Goal: Book appointment/travel/reservation

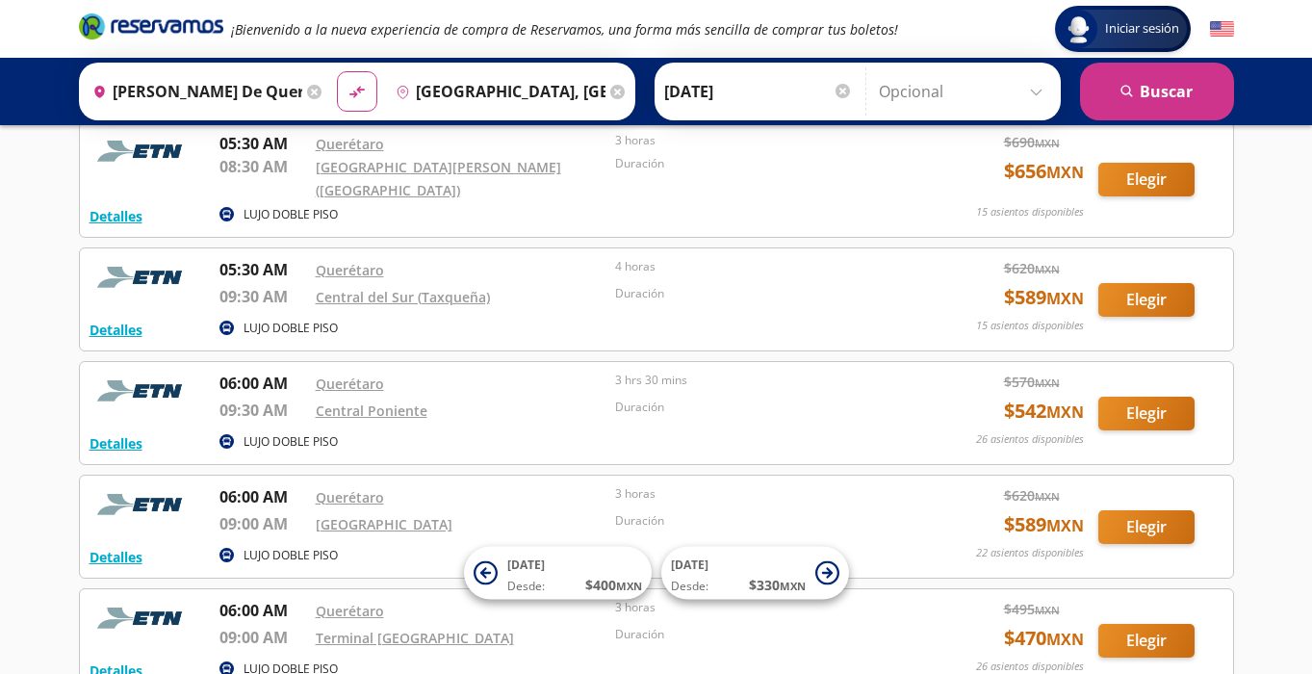
scroll to position [578, 0]
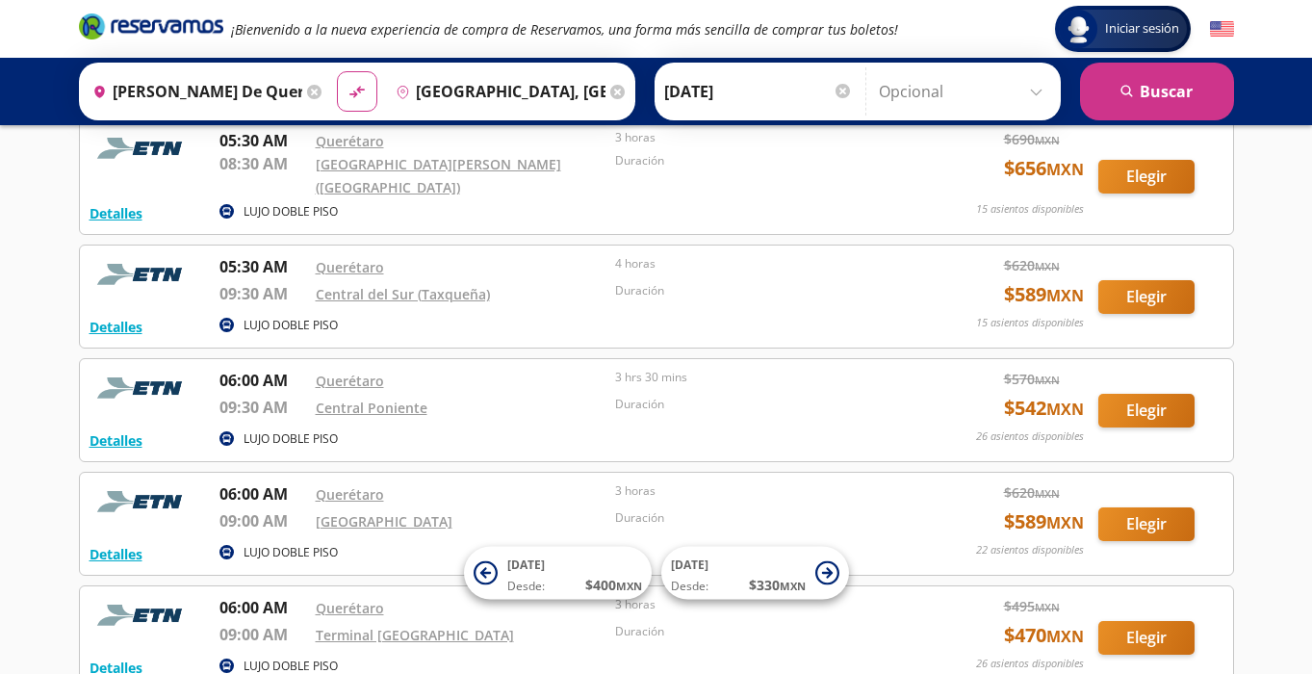
click at [316, 92] on icon at bounding box center [314, 92] width 14 height 14
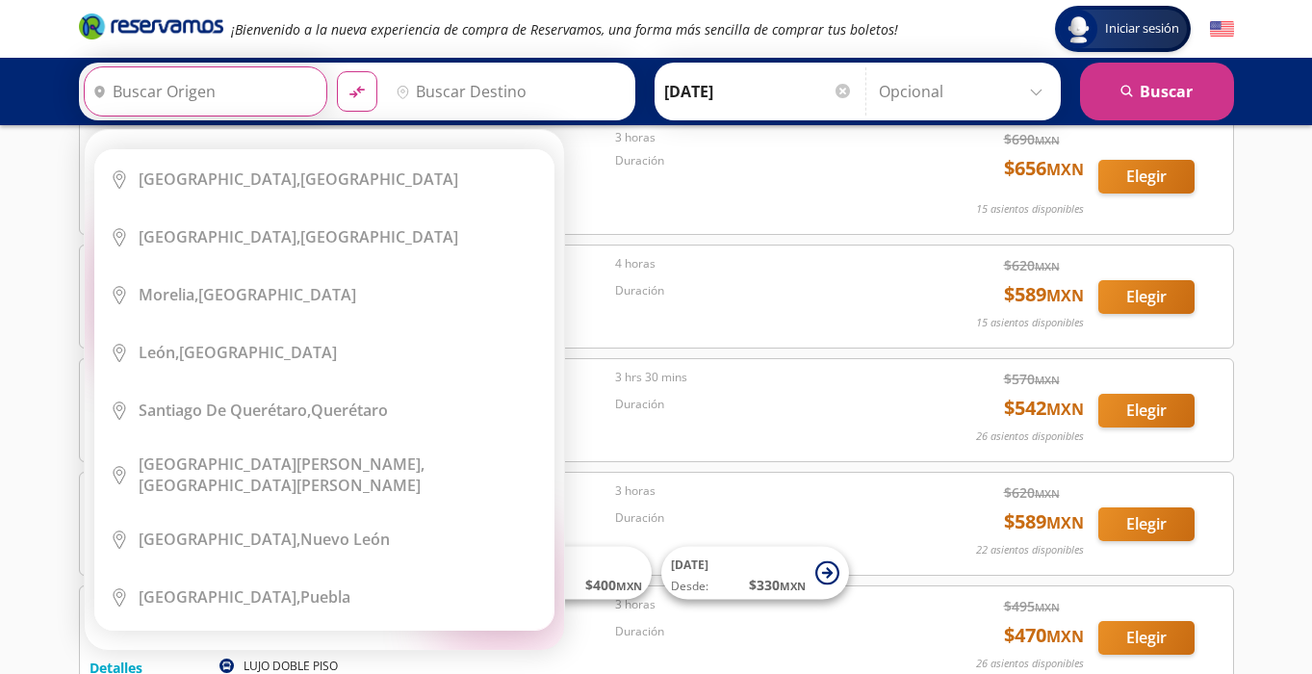
scroll to position [0, 0]
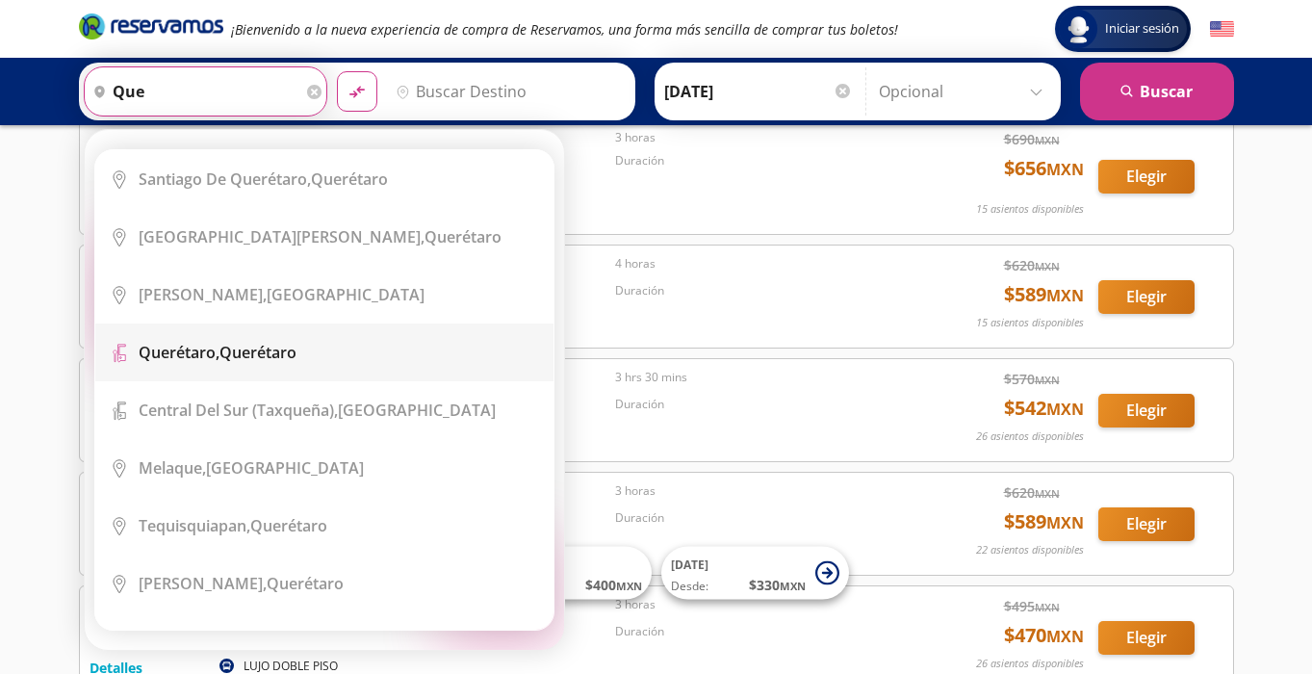
click at [229, 346] on div "Querétaro, Querétaro" at bounding box center [218, 352] width 158 height 21
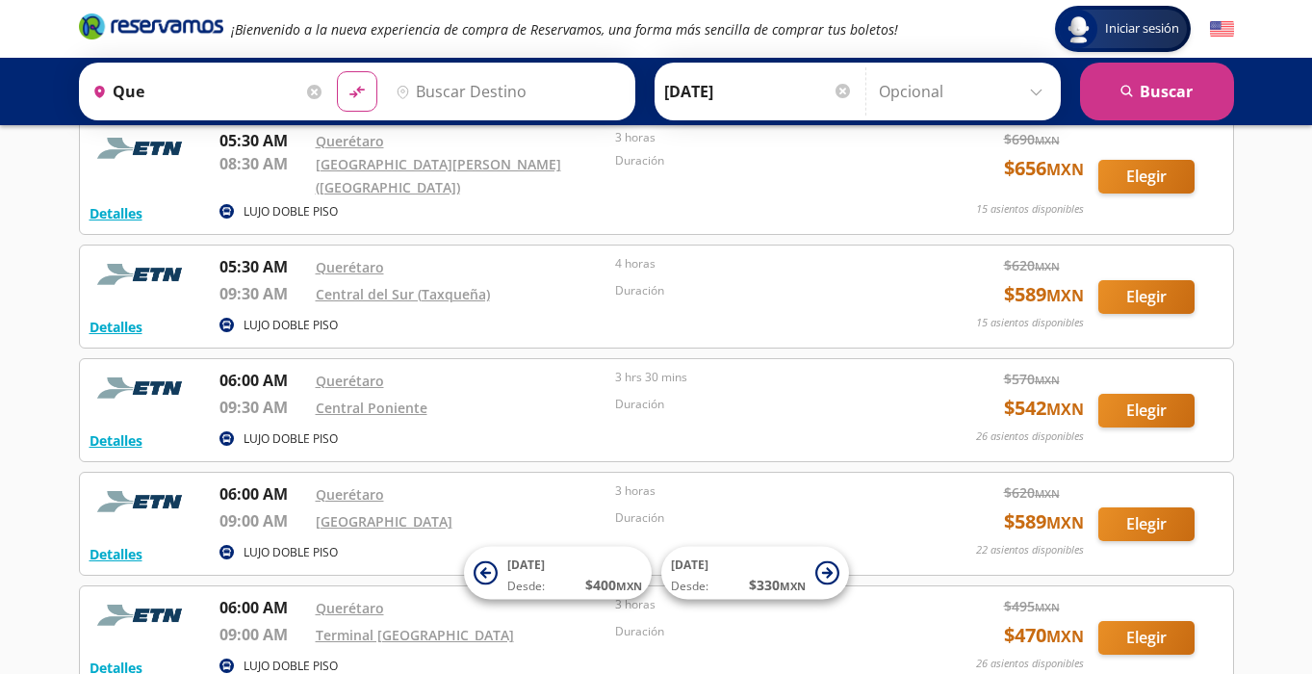
type input "Querétaro, Querétaro"
click at [471, 90] on input "Destino" at bounding box center [506, 91] width 237 height 48
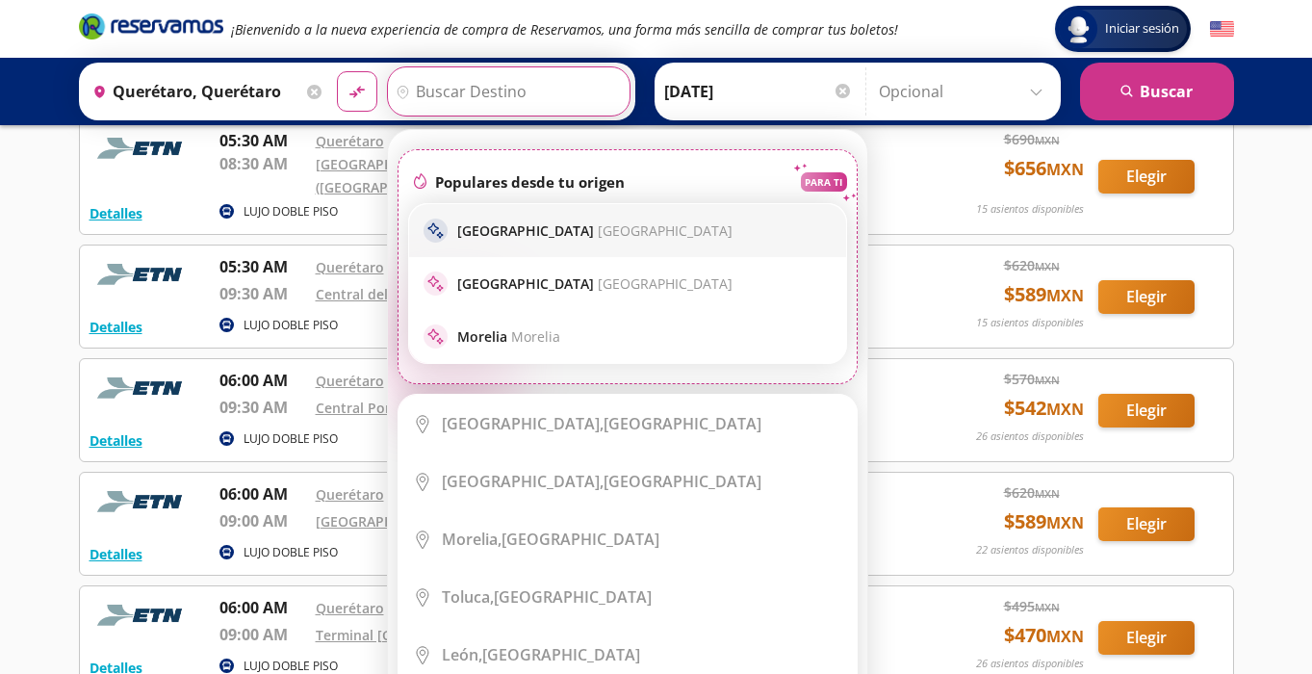
click at [501, 230] on p "[GEOGRAPHIC_DATA] [GEOGRAPHIC_DATA]" at bounding box center [594, 230] width 275 height 18
type input "[GEOGRAPHIC_DATA], [GEOGRAPHIC_DATA]"
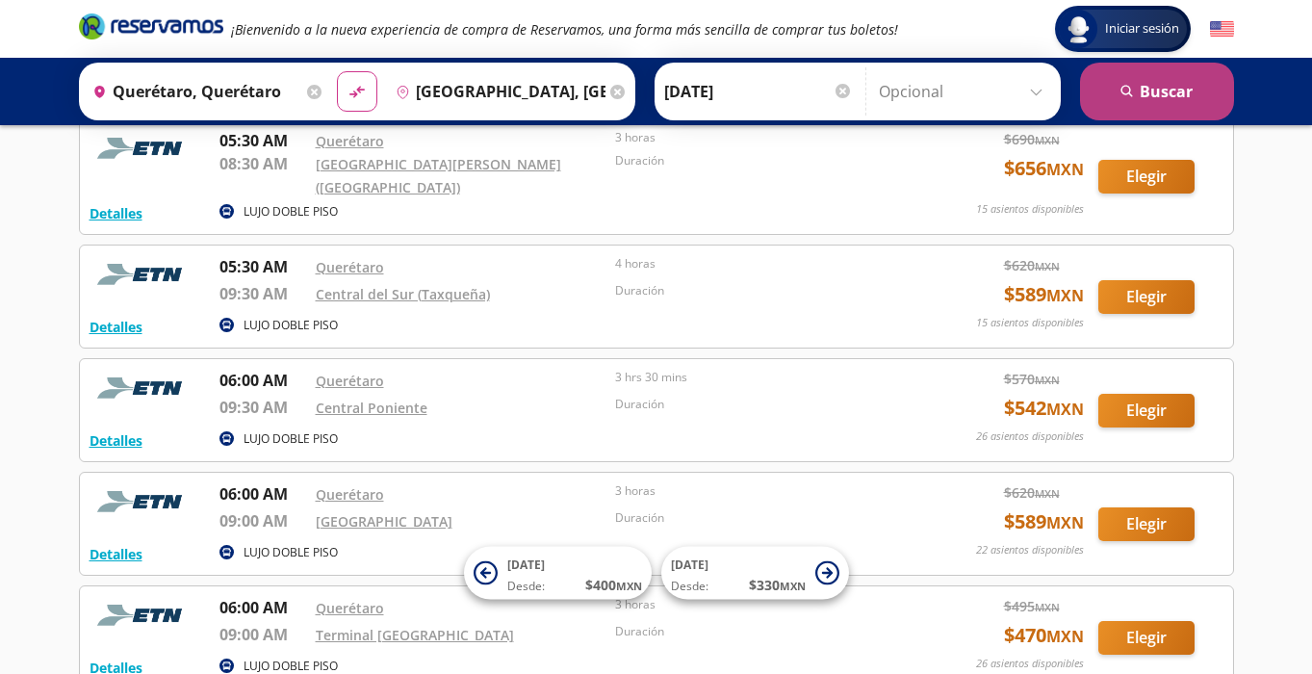
click at [1163, 94] on button "search [GEOGRAPHIC_DATA]" at bounding box center [1157, 92] width 154 height 58
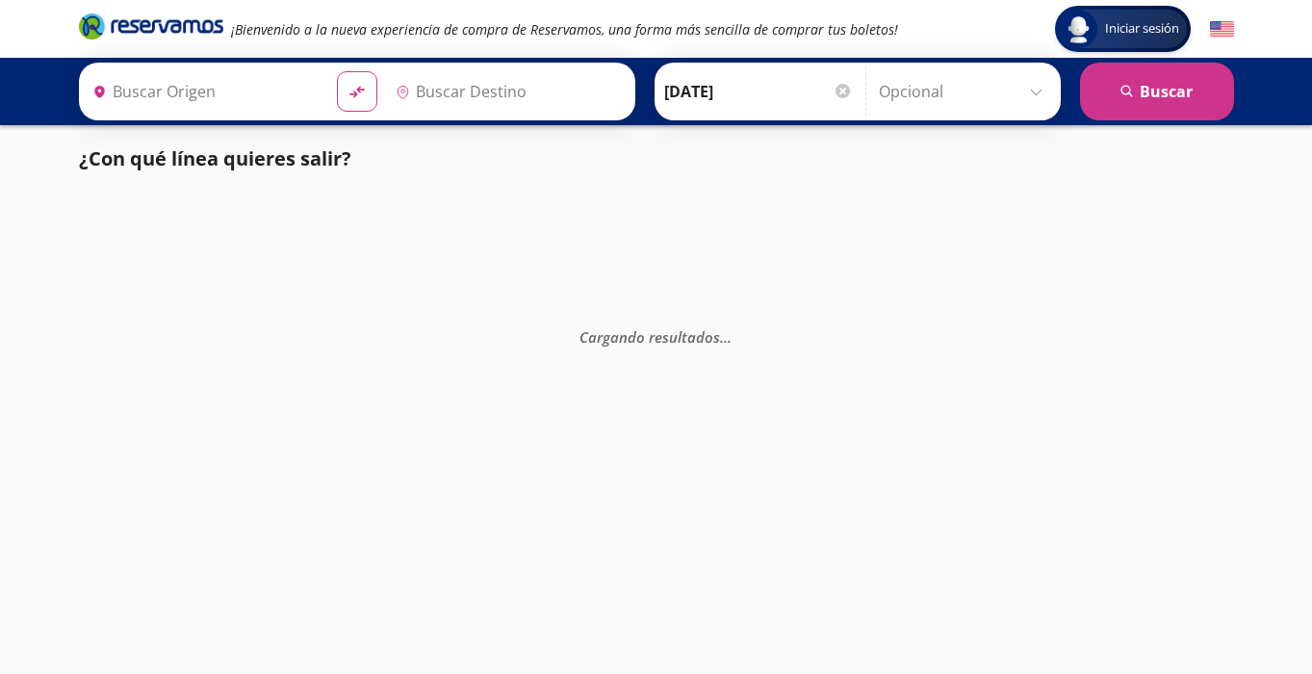
type input "Querétaro, Querétaro"
type input "[GEOGRAPHIC_DATA], [GEOGRAPHIC_DATA]"
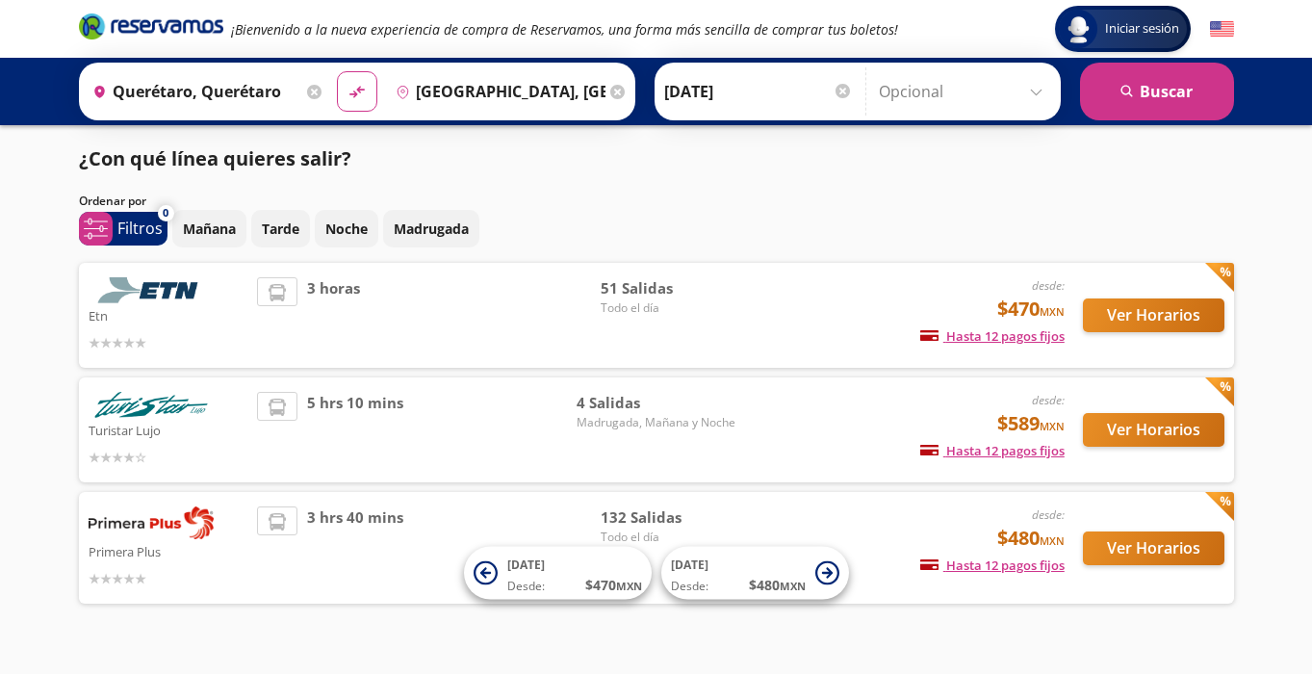
scroll to position [36, 0]
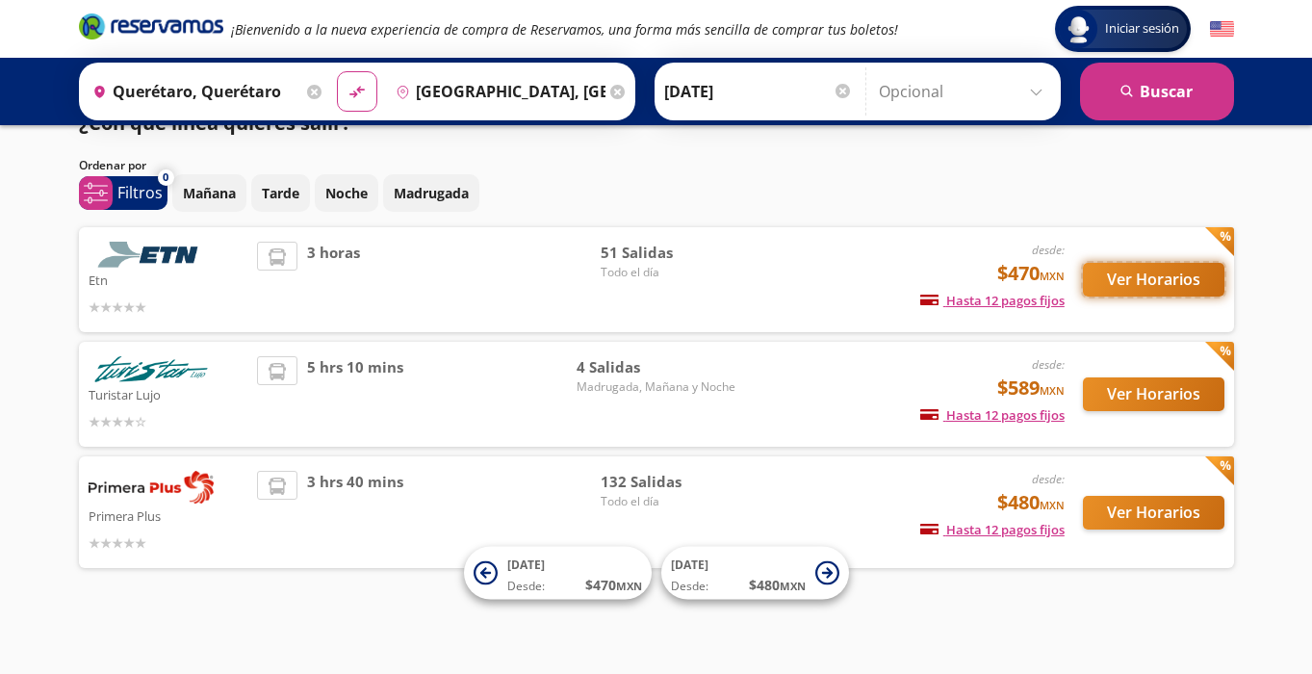
click at [1160, 275] on button "Ver Horarios" at bounding box center [1153, 280] width 141 height 34
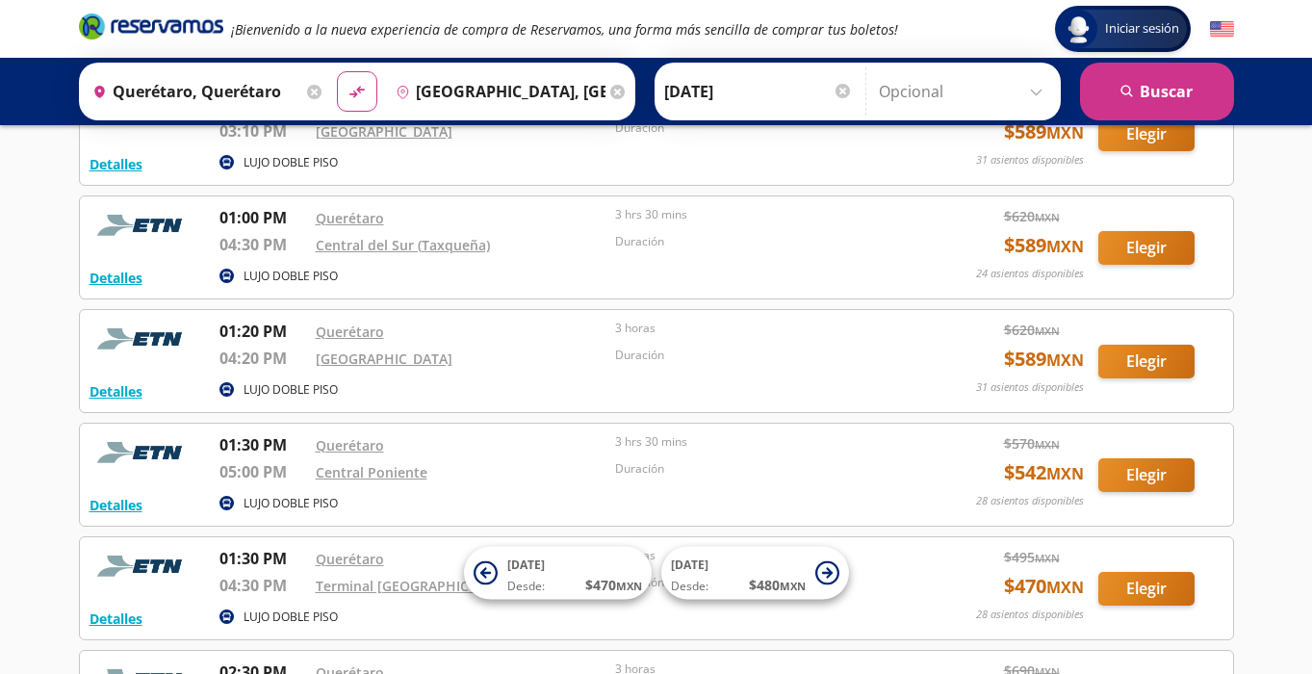
scroll to position [3193, 0]
